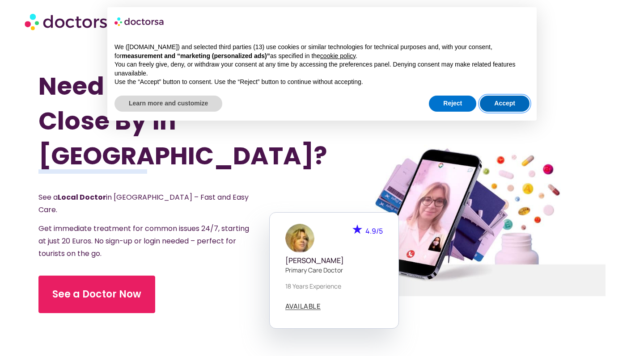
click at [498, 98] on button "Accept" at bounding box center [505, 104] width 50 height 16
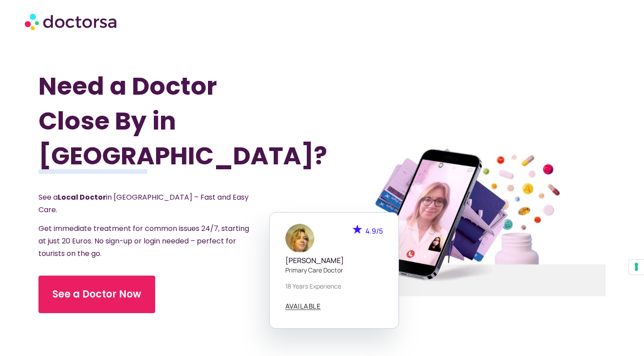
click at [300, 102] on div "Need a Doctor Close By in [GEOGRAPHIC_DATA]? See a Local Doctor in [GEOGRAPHIC_…" at bounding box center [179, 221] width 283 height 356
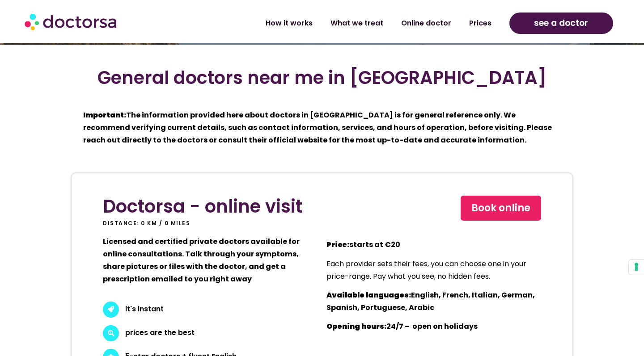
scroll to position [2468, 0]
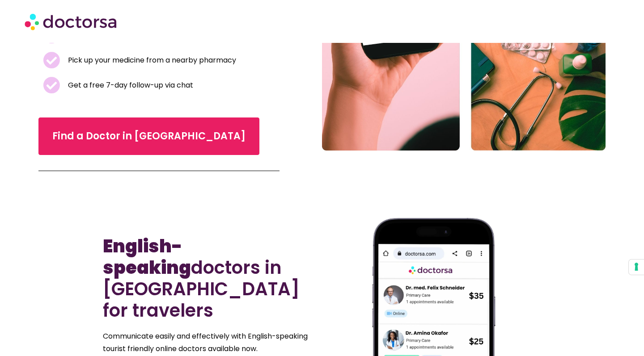
scroll to position [257, 0]
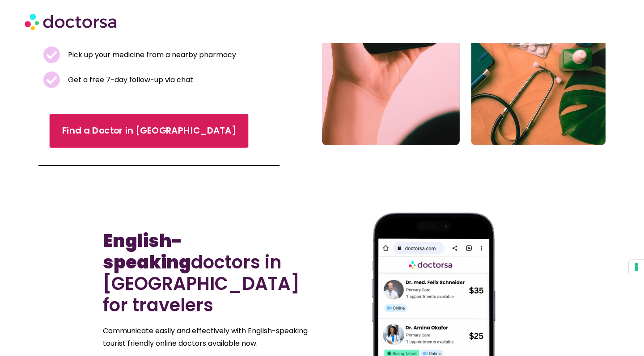
click at [143, 131] on span "Find a Doctor in Seville" at bounding box center [149, 130] width 174 height 13
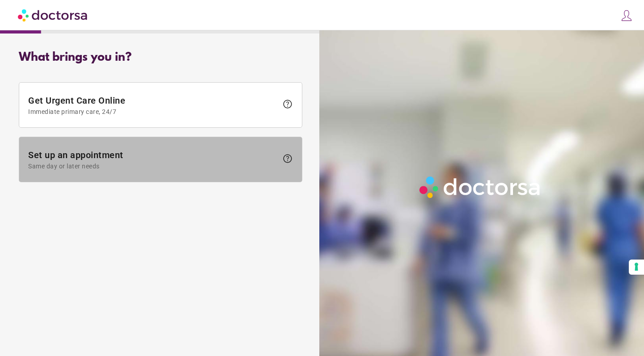
click at [190, 157] on span "Set up an appointment Same day or later needs" at bounding box center [152, 160] width 249 height 20
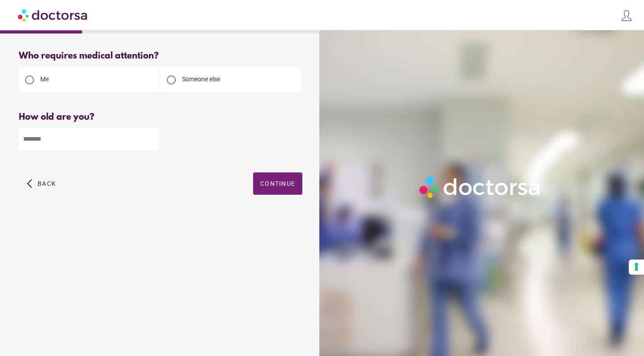
click at [126, 141] on input "number" at bounding box center [89, 139] width 140 height 22
type input "**"
click at [272, 185] on span "Continue" at bounding box center [277, 183] width 35 height 7
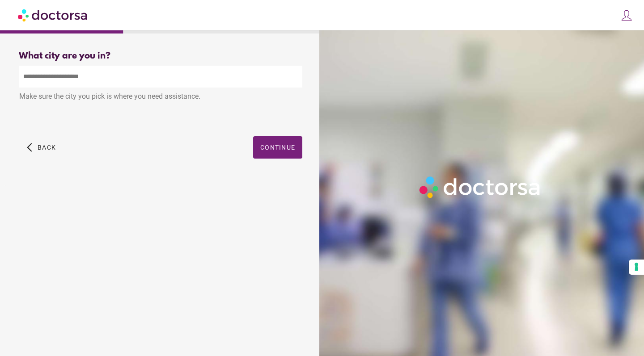
click at [222, 76] on input "text" at bounding box center [160, 77] width 283 height 22
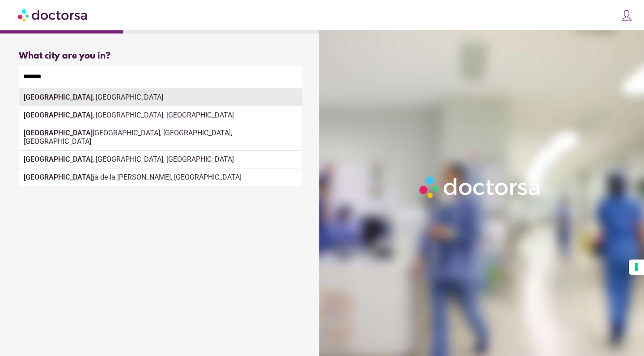
click at [195, 105] on div "Seville , Spain" at bounding box center [160, 97] width 282 height 18
type input "**********"
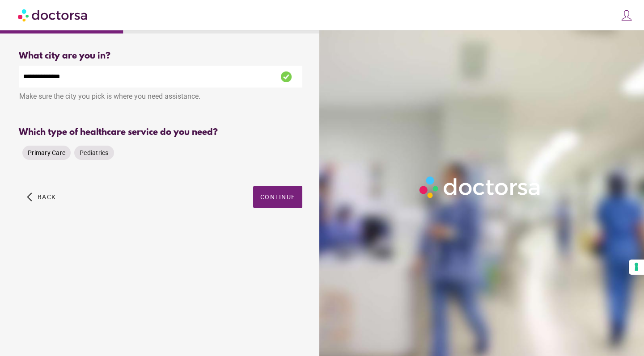
click at [47, 158] on div "Primary Care" at bounding box center [46, 153] width 48 height 14
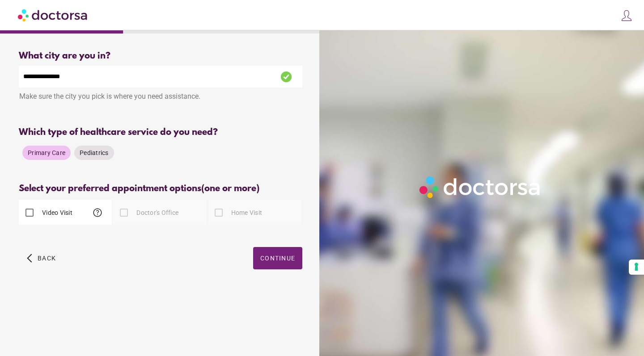
click at [126, 214] on div at bounding box center [124, 213] width 18 height 18
click at [270, 266] on span "button" at bounding box center [277, 258] width 49 height 22
